Goal: Find specific page/section: Find specific page/section

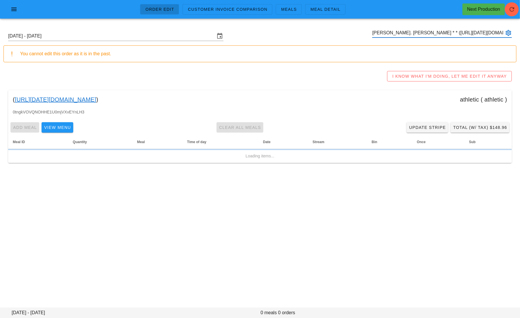
scroll to position [0, 89]
click at [475, 35] on input "[PERSON_NAME]. [PERSON_NAME] * * ([URL][DATE][DOMAIN_NAME])k" at bounding box center [437, 32] width 131 height 9
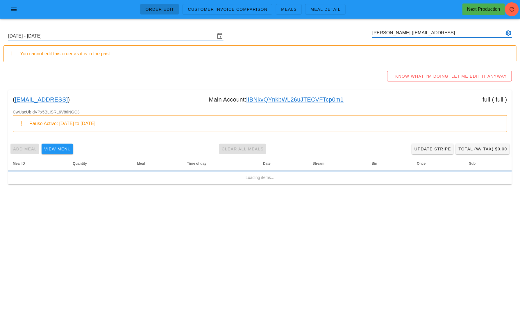
click at [452, 32] on input "[PERSON_NAME] ([EMAIL_ADDRESS]" at bounding box center [437, 32] width 131 height 9
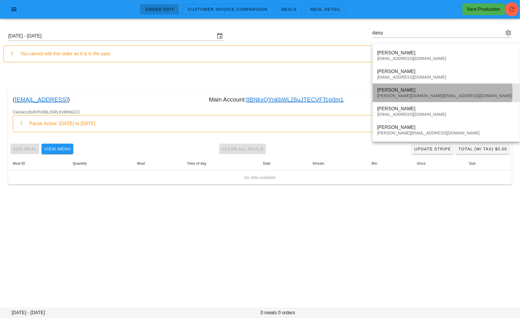
click at [414, 94] on div "[PERSON_NAME][DOMAIN_NAME][EMAIL_ADDRESS][DOMAIN_NAME]" at bounding box center [446, 95] width 138 height 5
type input "[PERSON_NAME] ([PERSON_NAME][DOMAIN_NAME][EMAIL_ADDRESS][DOMAIN_NAME])"
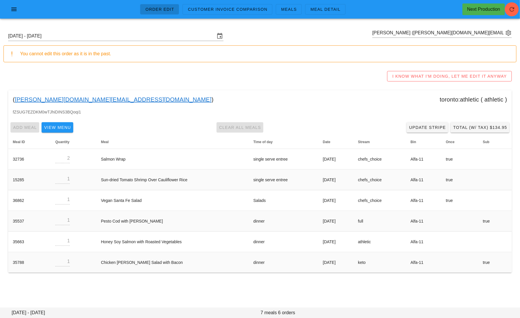
drag, startPoint x: 69, startPoint y: 99, endPoint x: 14, endPoint y: 98, distance: 55.2
click at [14, 98] on div "( [PERSON_NAME][DOMAIN_NAME][EMAIL_ADDRESS][DOMAIN_NAME] ) [GEOGRAPHIC_DATA]:at…" at bounding box center [260, 99] width 504 height 19
copy div "[PERSON_NAME][DOMAIN_NAME][EMAIL_ADDRESS][DOMAIN_NAME]"
click at [455, 29] on input "text" at bounding box center [437, 32] width 131 height 9
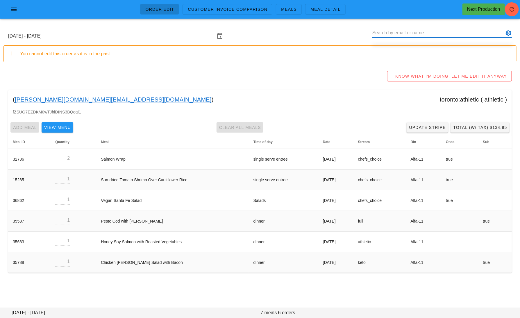
click at [455, 29] on input "text" at bounding box center [437, 32] width 131 height 9
paste input "[EMAIL_ADDRESS][DOMAIN_NAME]"
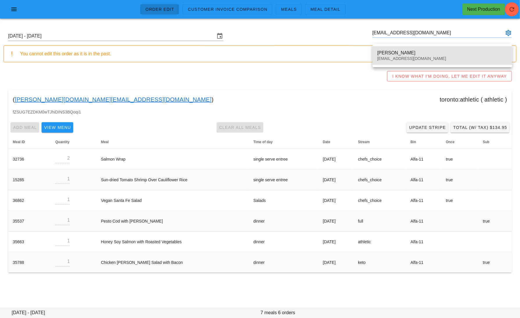
click at [408, 49] on div "[PERSON_NAME] [EMAIL_ADDRESS][DOMAIN_NAME]" at bounding box center [442, 56] width 130 height 18
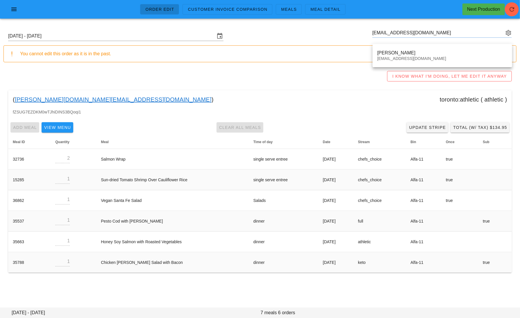
type input "[PERSON_NAME] ([EMAIL_ADDRESS][DOMAIN_NAME])"
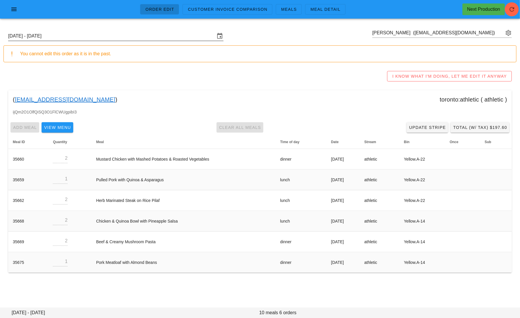
click at [101, 36] on input "[DATE] - [DATE]" at bounding box center [111, 35] width 207 height 9
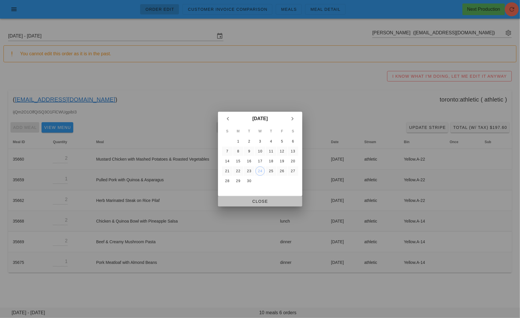
click at [263, 201] on span "Close" at bounding box center [260, 201] width 75 height 5
